Goal: Complete application form

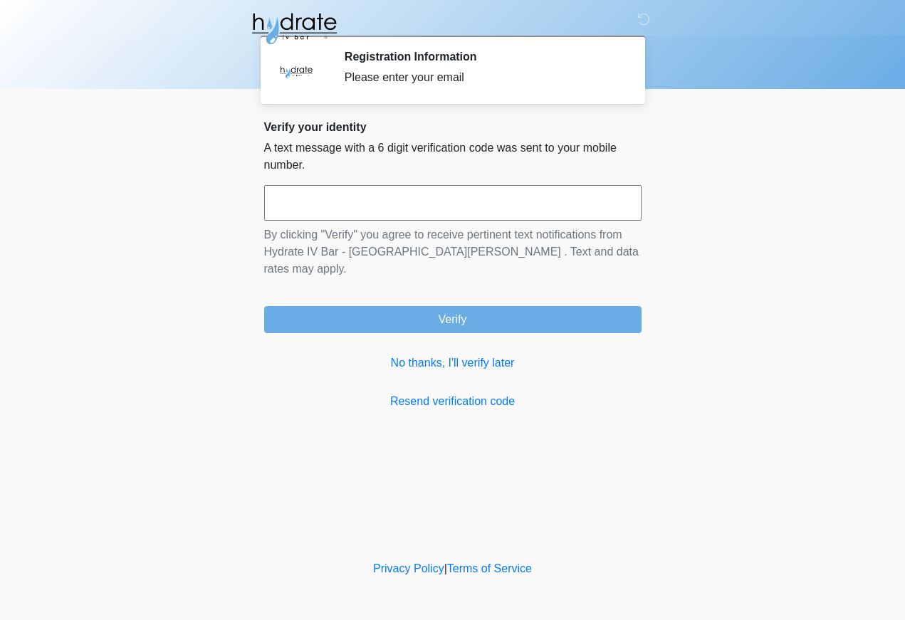
click at [527, 209] on input "text" at bounding box center [452, 203] width 377 height 36
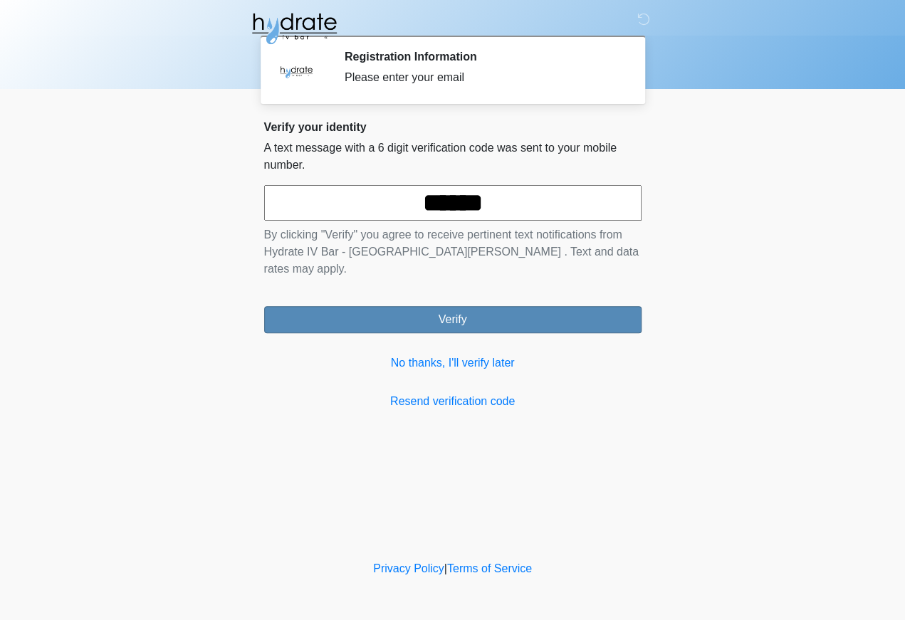
type input "******"
click at [510, 309] on button "Verify" at bounding box center [452, 319] width 377 height 27
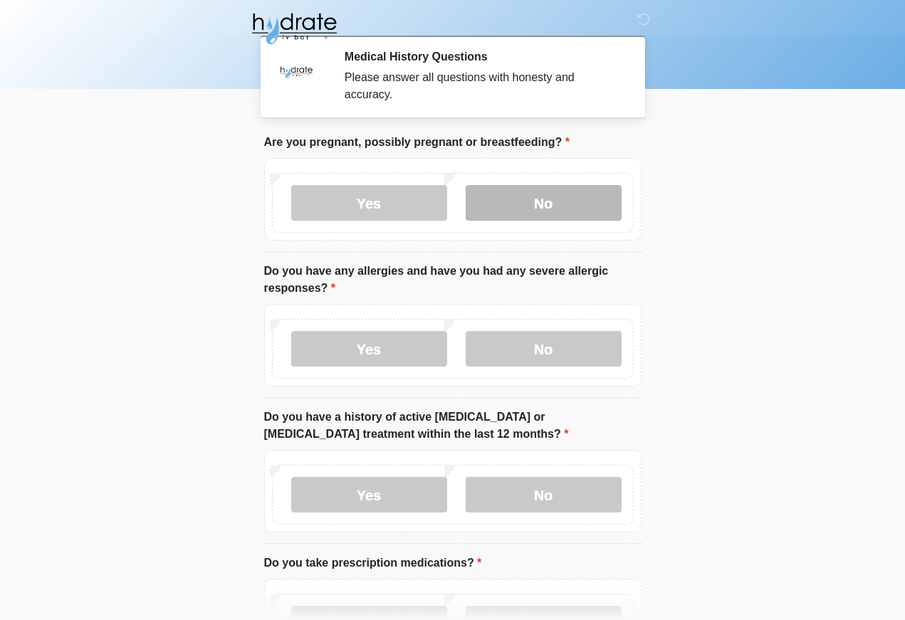
click at [573, 201] on label "No" at bounding box center [543, 203] width 156 height 36
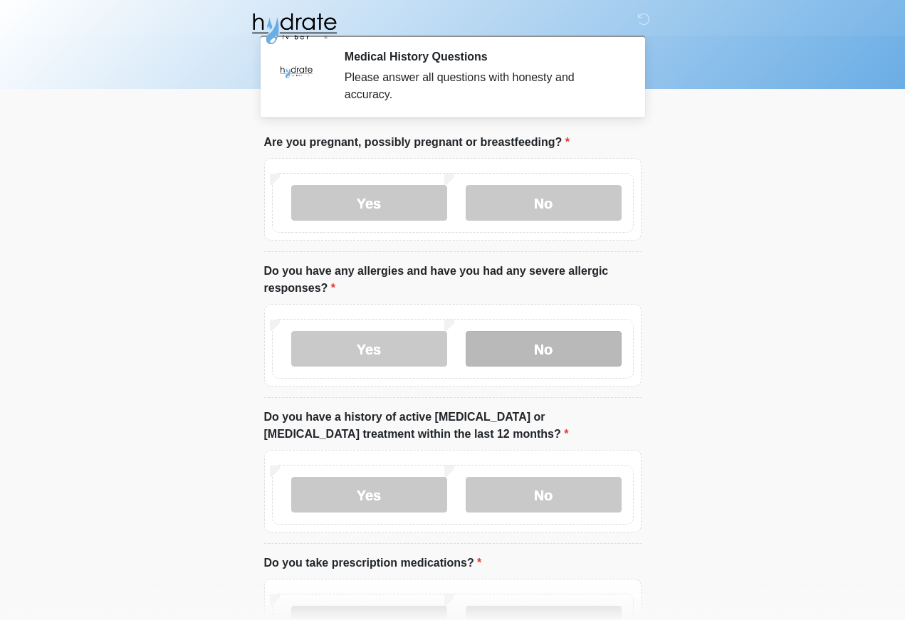
click at [562, 347] on label "No" at bounding box center [543, 349] width 156 height 36
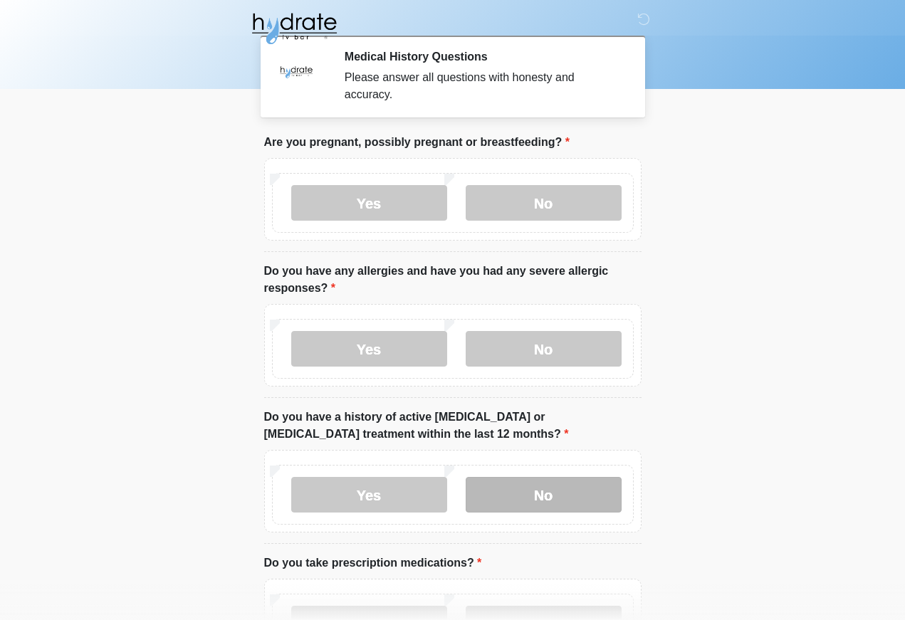
click at [563, 490] on label "No" at bounding box center [543, 495] width 156 height 36
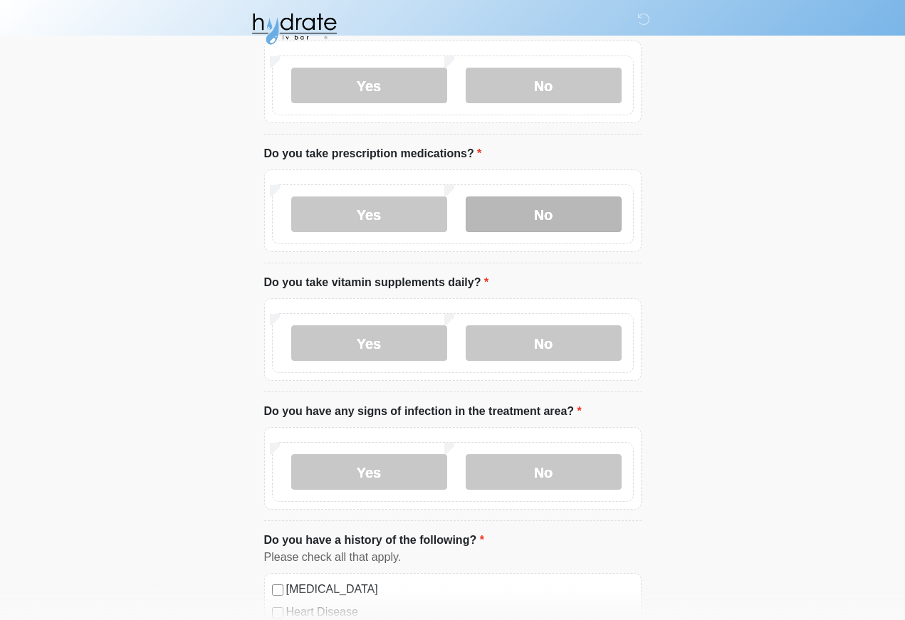
click at [579, 216] on label "No" at bounding box center [543, 214] width 156 height 36
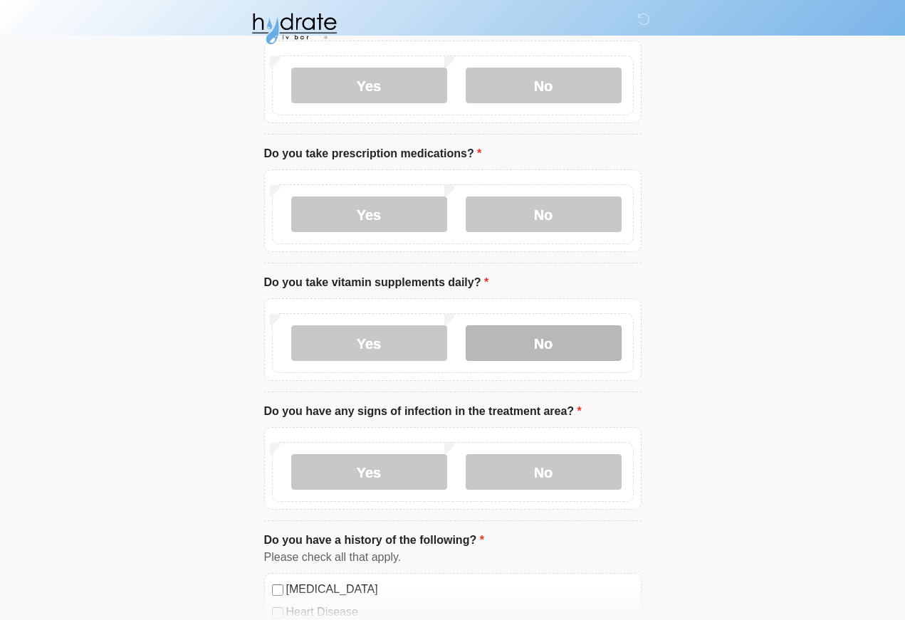
click at [570, 346] on label "No" at bounding box center [543, 343] width 156 height 36
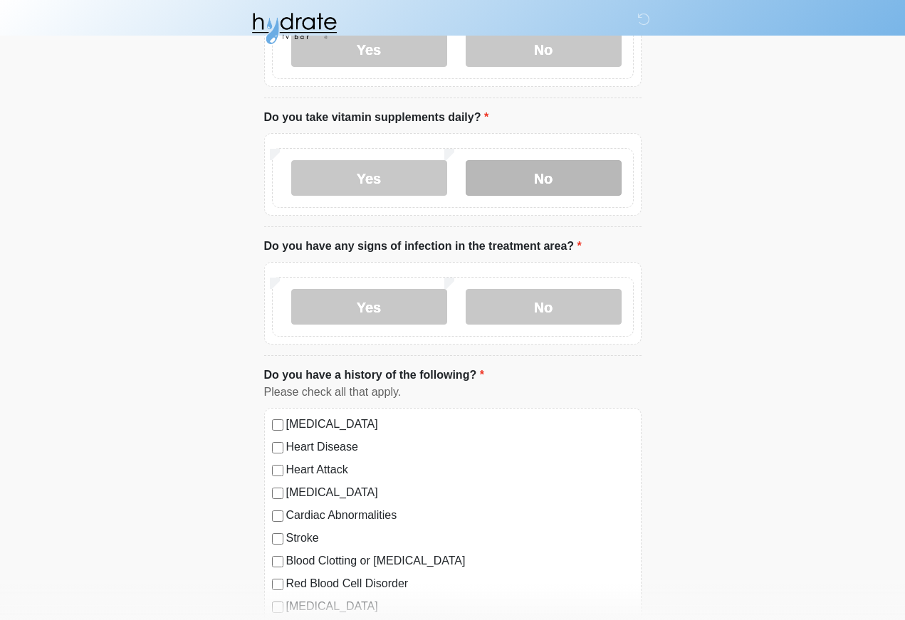
scroll to position [575, 0]
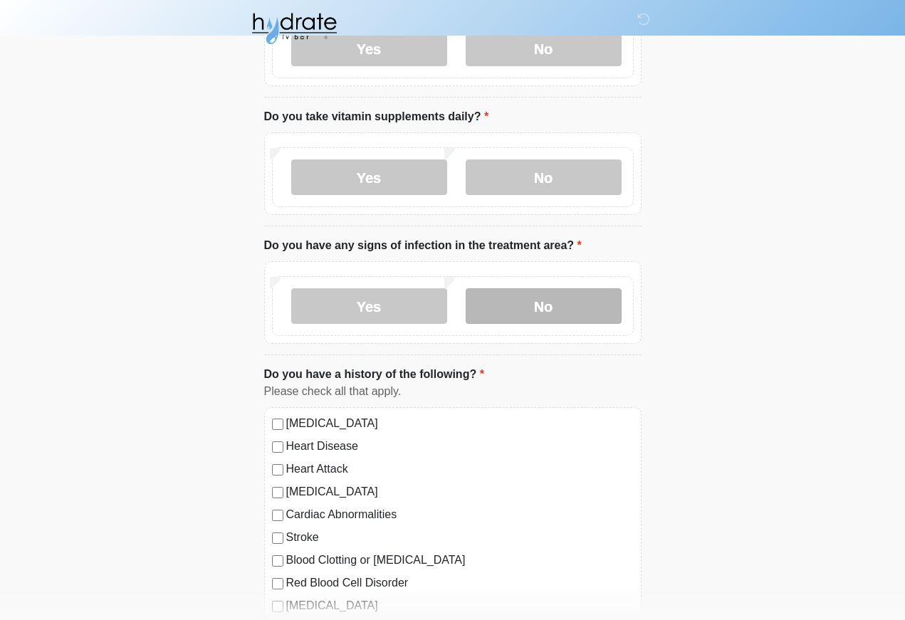
click at [579, 299] on label "No" at bounding box center [543, 306] width 156 height 36
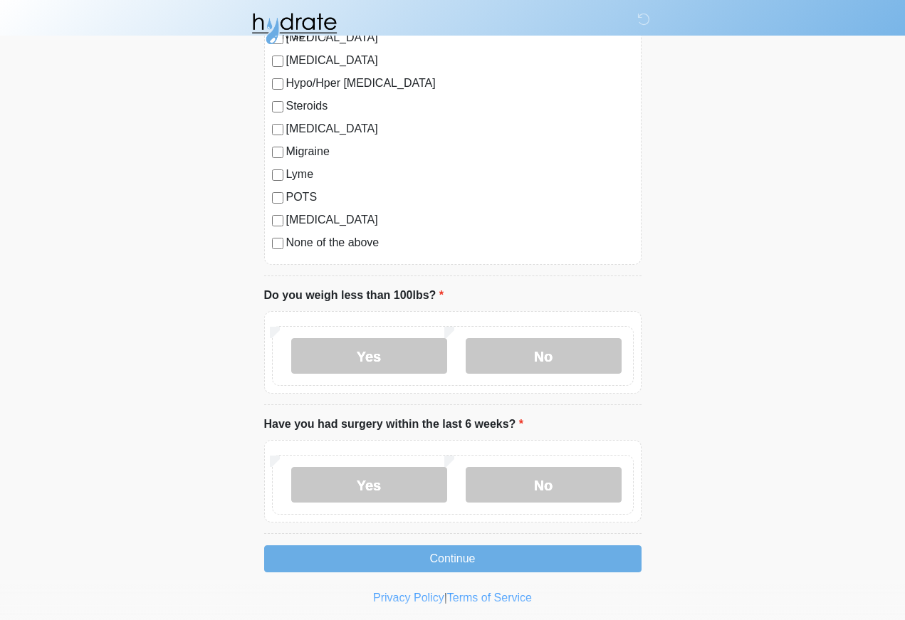
scroll to position [1485, 0]
click at [566, 358] on label "No" at bounding box center [543, 356] width 156 height 36
click at [556, 485] on label "No" at bounding box center [543, 485] width 156 height 36
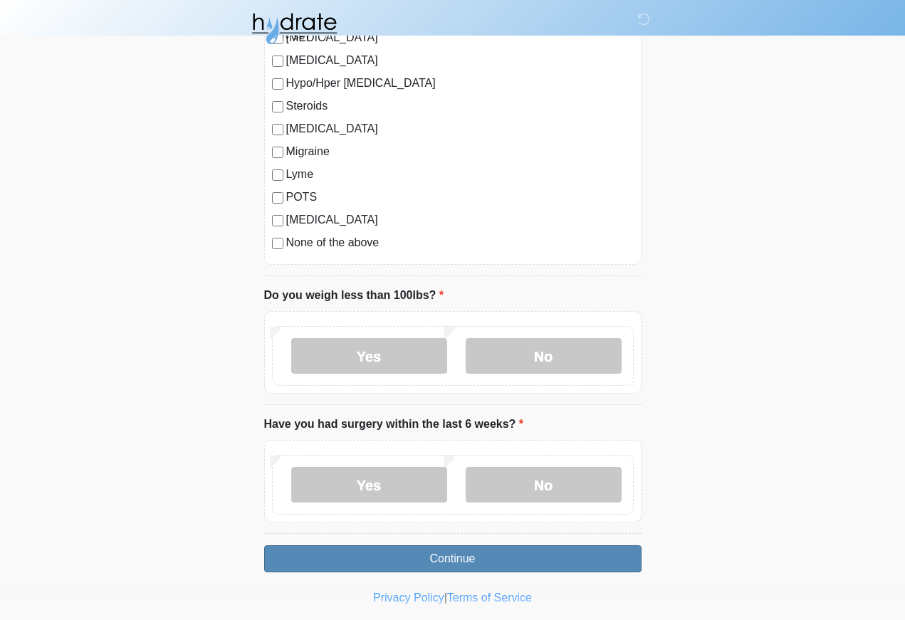
click at [558, 550] on button "Continue" at bounding box center [452, 558] width 377 height 27
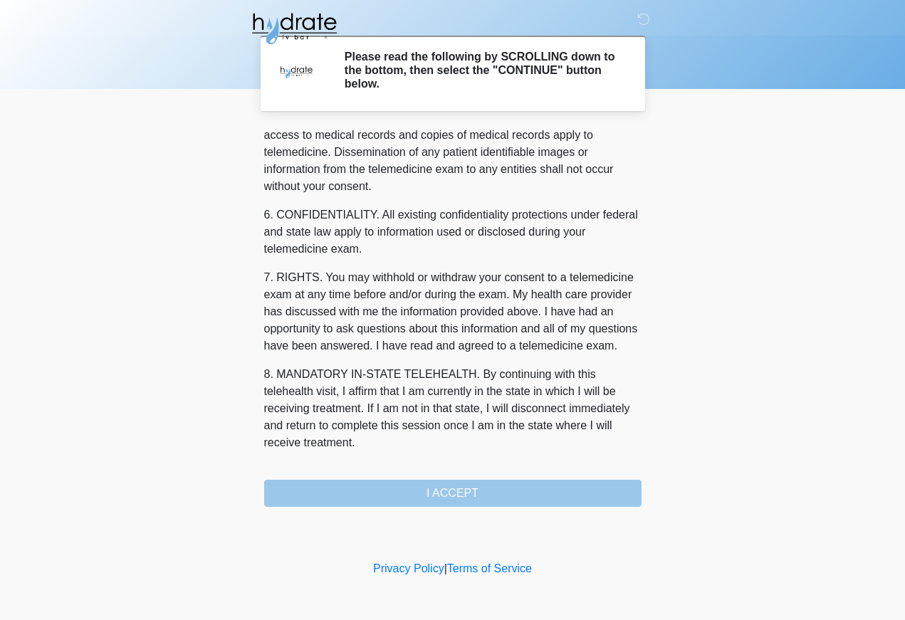
scroll to position [507, 0]
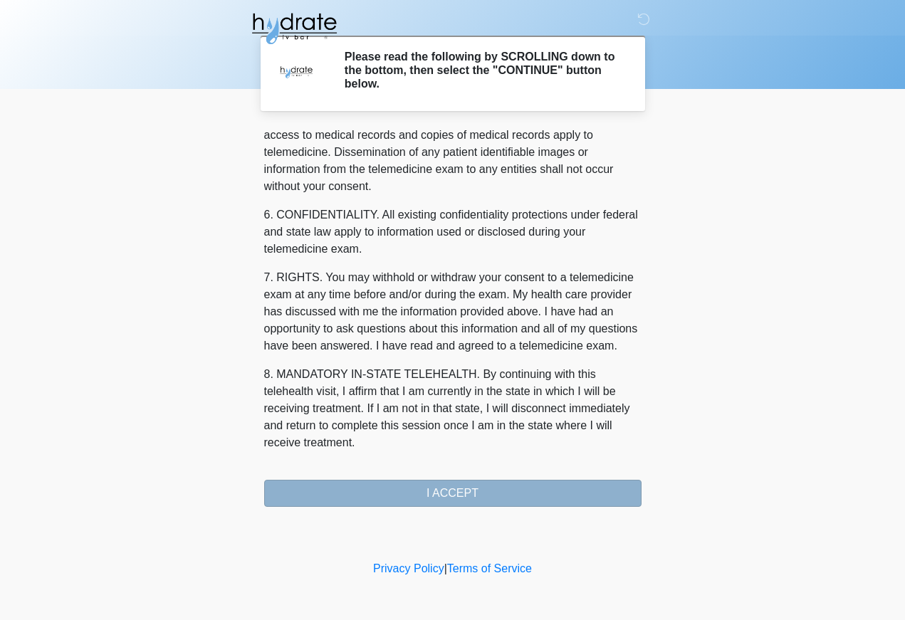
click at [456, 492] on button "I ACCEPT" at bounding box center [452, 493] width 377 height 27
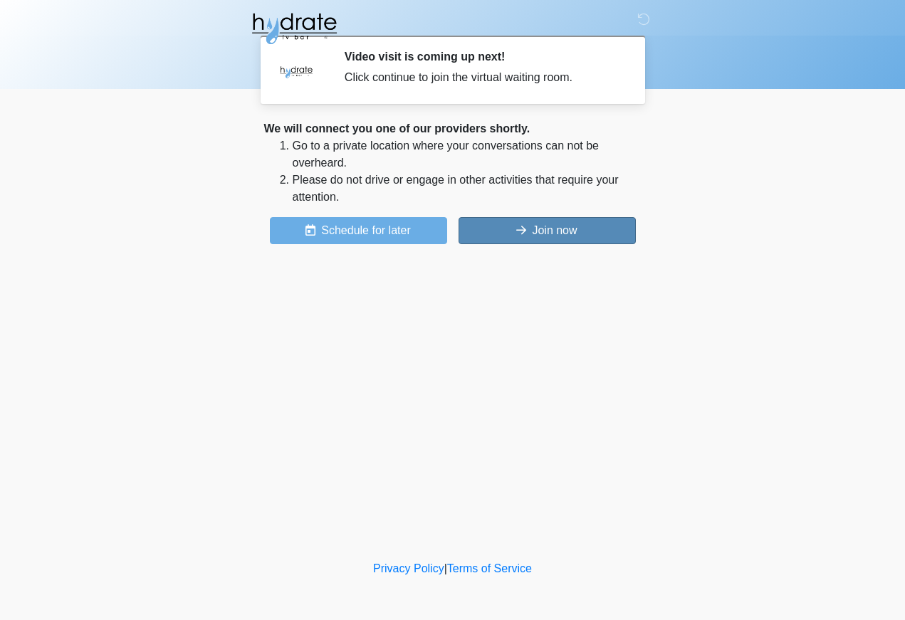
click at [571, 223] on button "Join now" at bounding box center [546, 230] width 177 height 27
